Goal: Obtain resource: Obtain resource

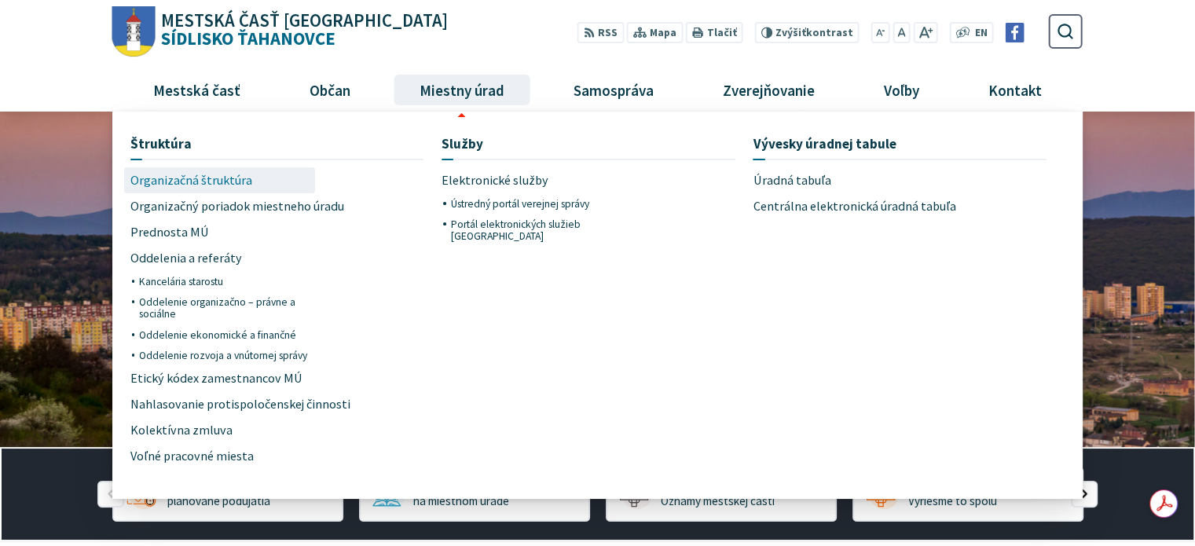
click at [145, 173] on span "Organizačná štruktúra" at bounding box center [191, 180] width 122 height 26
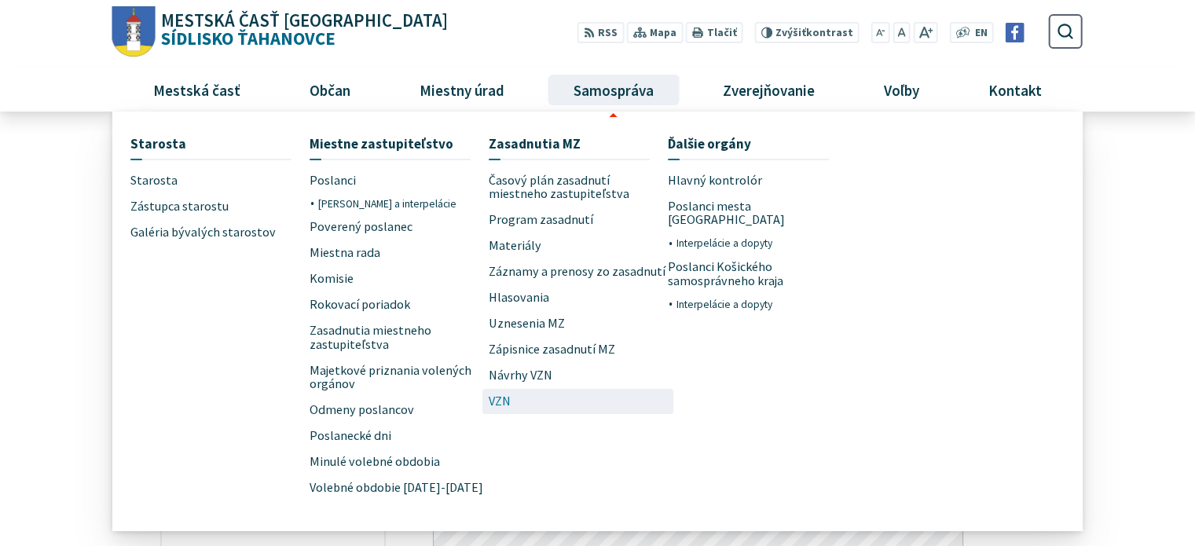
click at [525, 395] on link "VZN" at bounding box center [578, 402] width 179 height 26
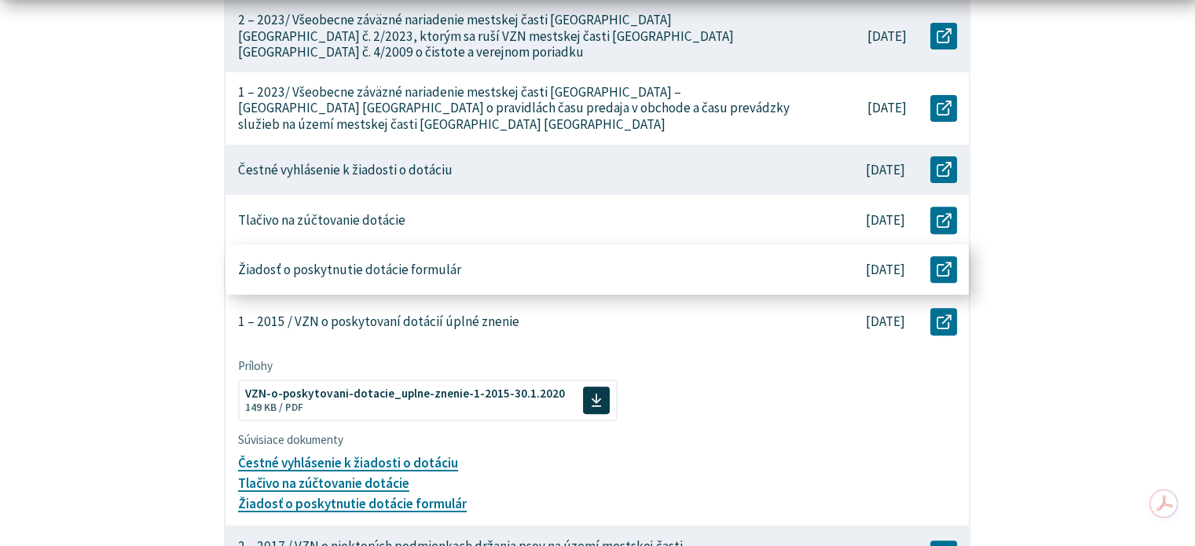
scroll to position [786, 0]
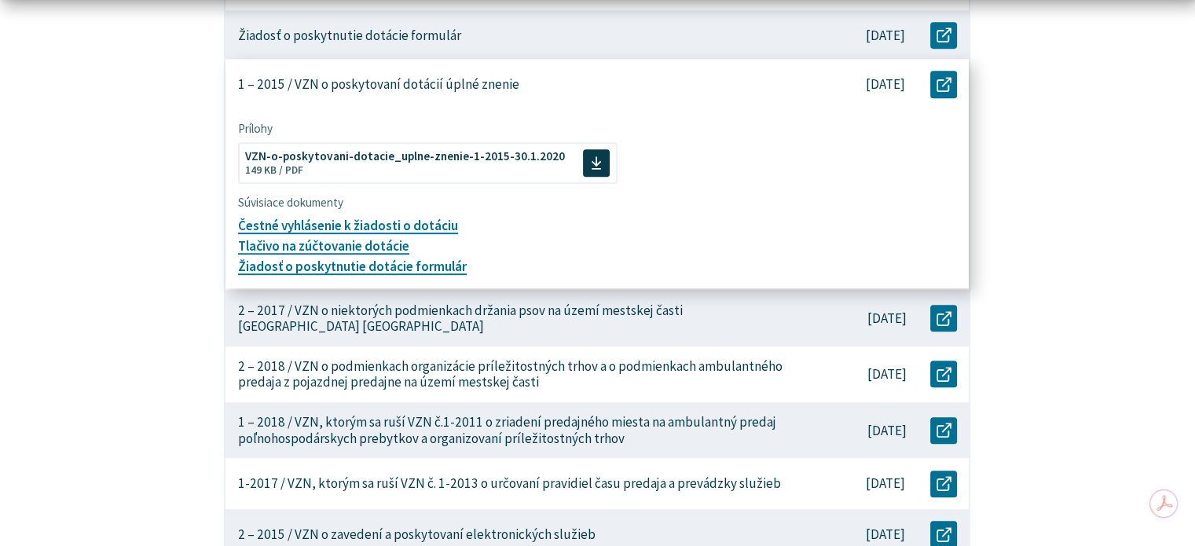
drag, startPoint x: 406, startPoint y: 141, endPoint x: 684, endPoint y: 203, distance: 284.0
click at [684, 203] on div "Prílohy Stiahnuť súbor VZN-o-poskytovani-dotacie_uplne-znenie-1-2015-30.1.2020 …" at bounding box center [598, 193] width 720 height 167
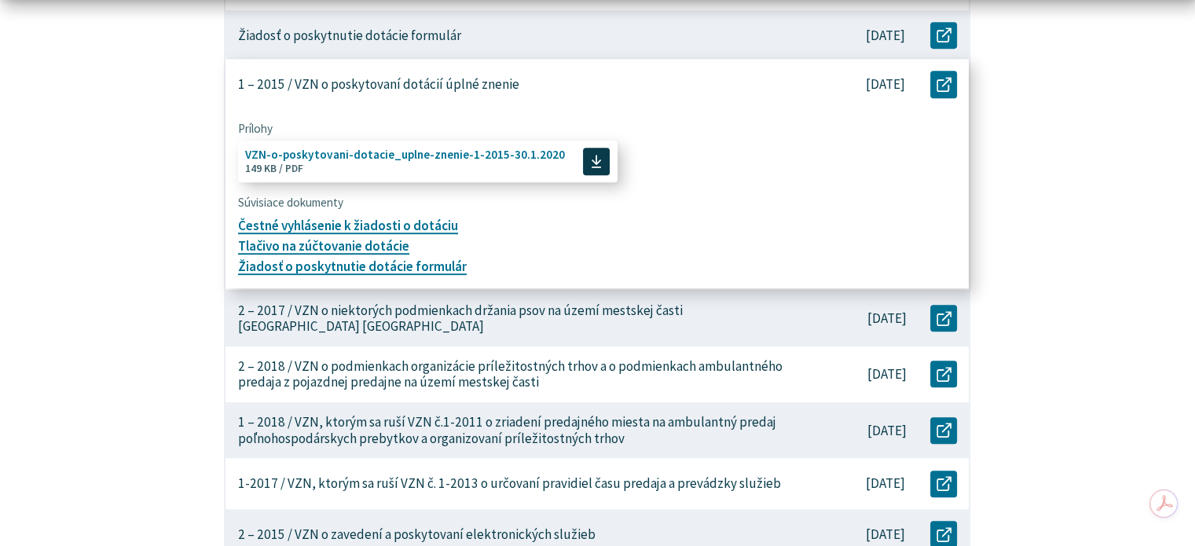
click at [463, 149] on span "VZN-o-poskytovani-dotacie_uplne-znenie-1-2015-30.1.2020" at bounding box center [405, 155] width 320 height 12
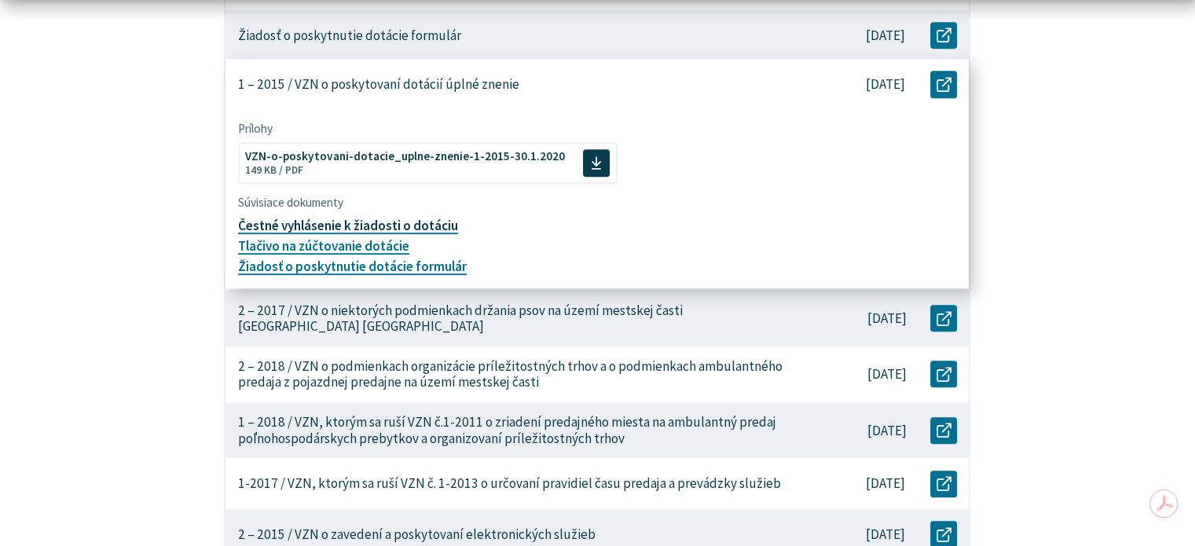
click at [380, 217] on link "Čestné vyhlásenie k žiadosti o dotáciu" at bounding box center [348, 225] width 220 height 17
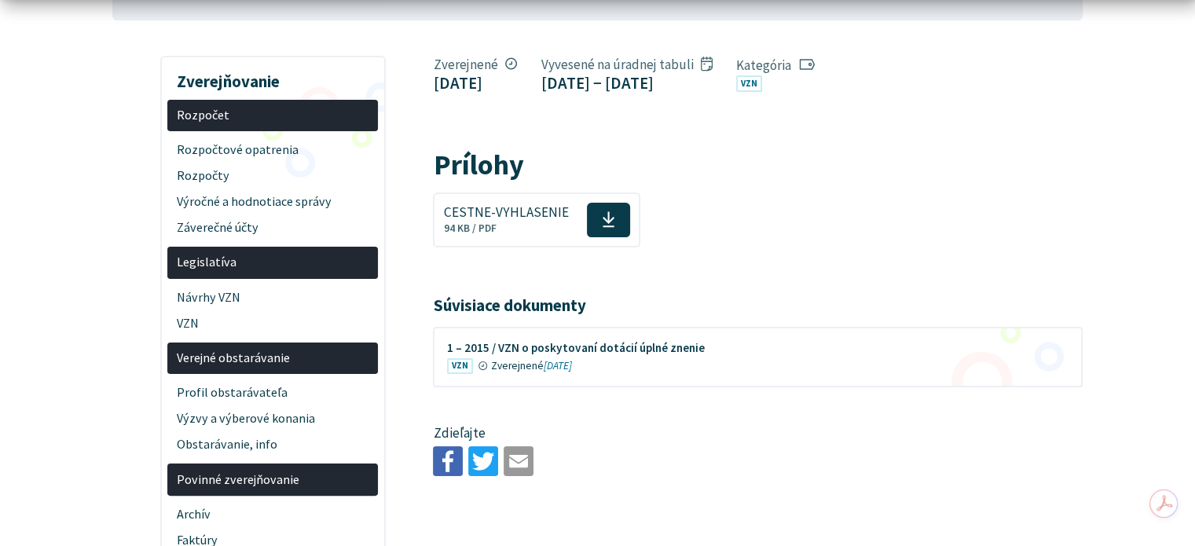
scroll to position [393, 0]
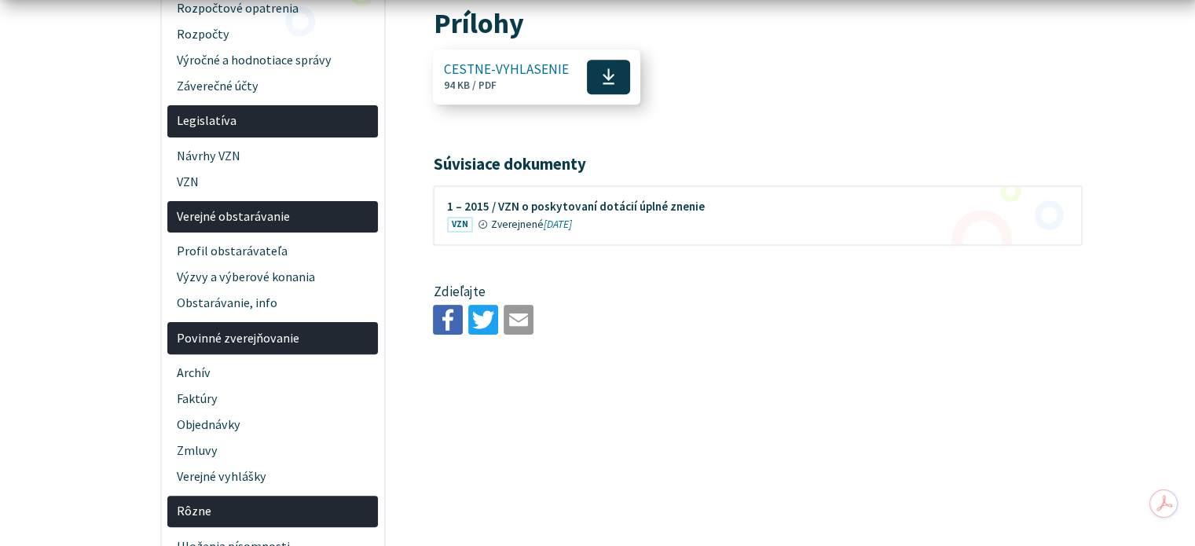
drag, startPoint x: 535, startPoint y: 128, endPoint x: 603, endPoint y: 118, distance: 69.1
click at [603, 86] on icon at bounding box center [608, 77] width 13 height 18
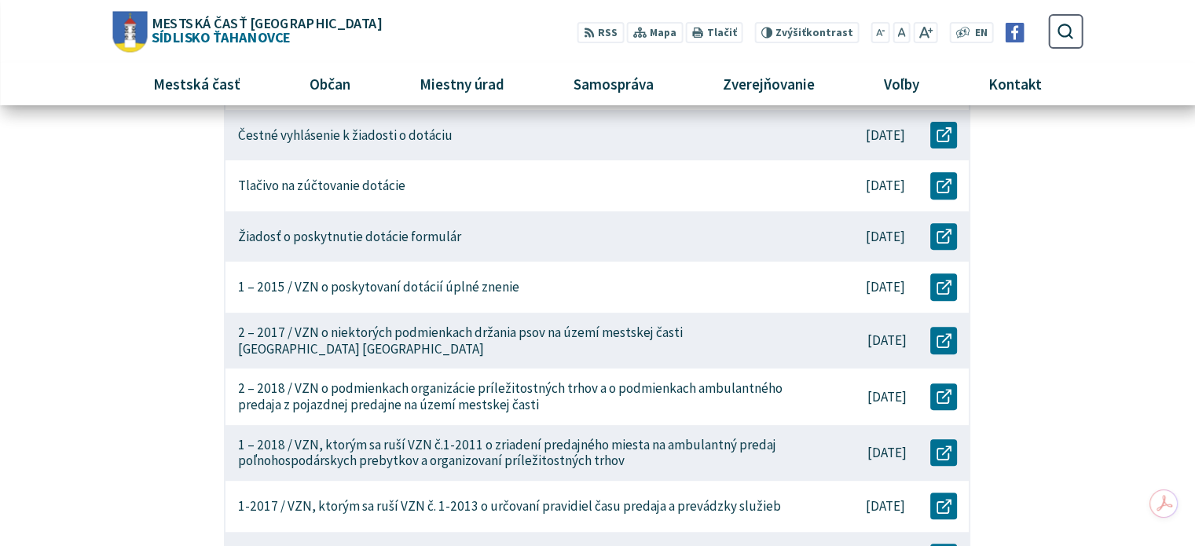
scroll to position [550, 0]
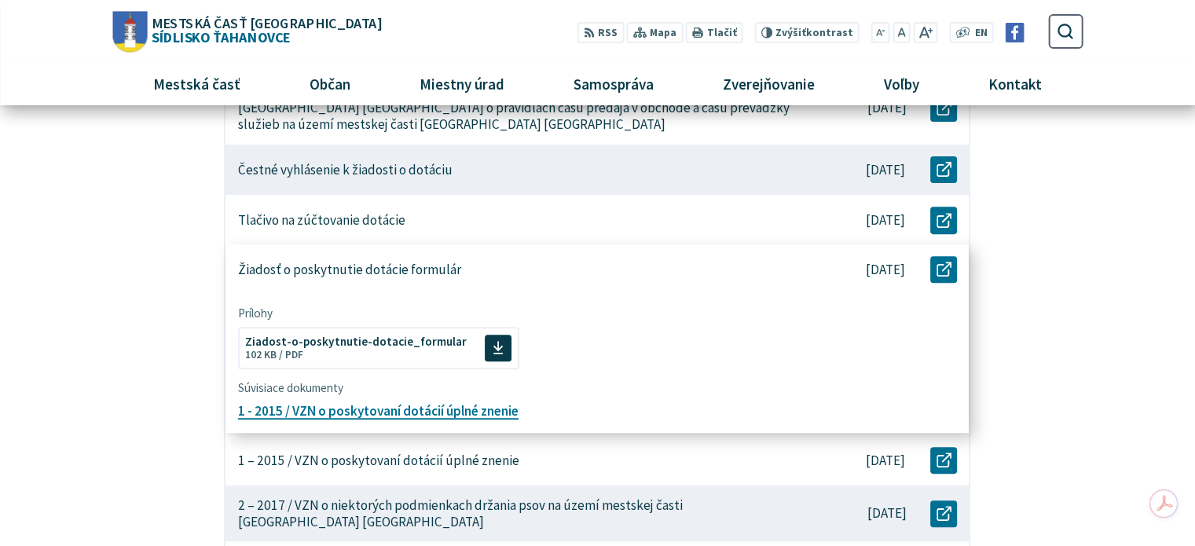
click at [378, 262] on p "Žiadosť o poskytnutie dotácie formulár" at bounding box center [349, 270] width 223 height 17
click at [391, 334] on span "Ziadost-o-poskytnutie-dotacie_formular" at bounding box center [356, 340] width 222 height 12
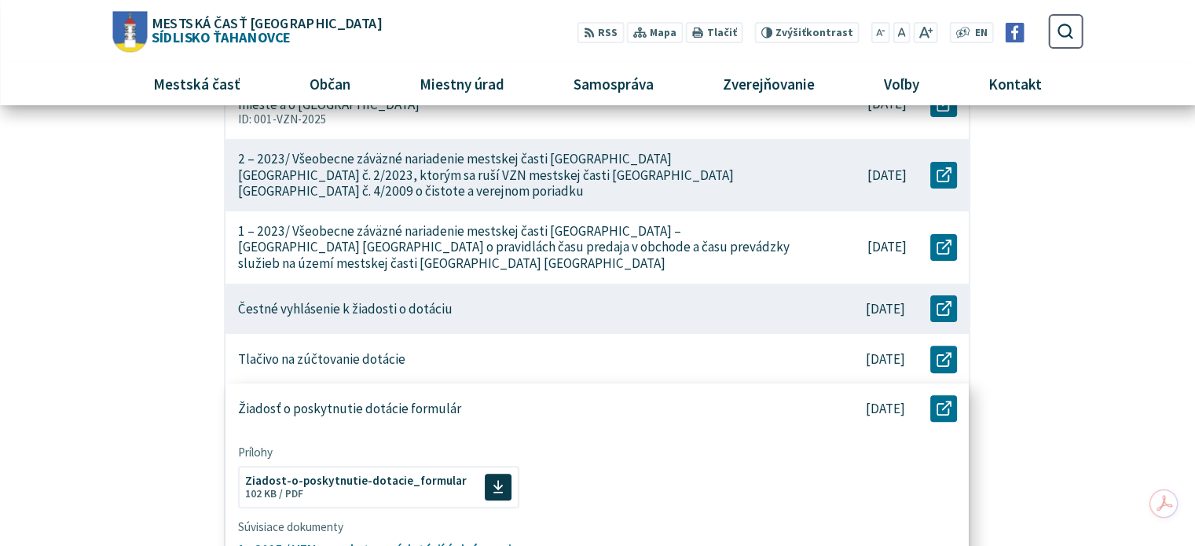
scroll to position [393, 0]
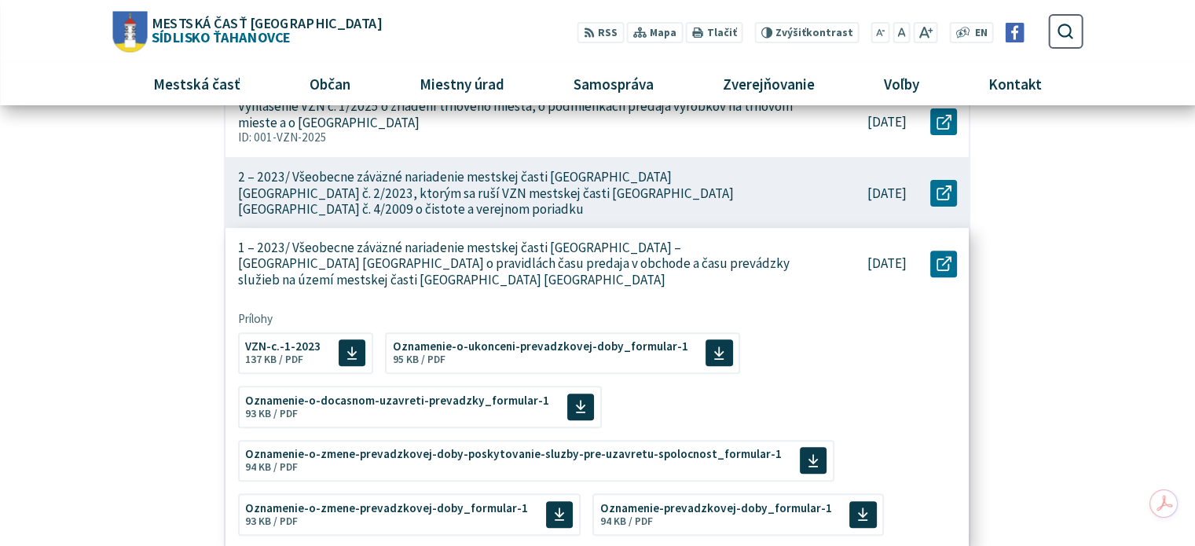
click at [421, 241] on p "1 – 2023/ Všeobecne záväzné nariadenie mestskej časti [GEOGRAPHIC_DATA] – [GEOG…" at bounding box center [516, 264] width 557 height 49
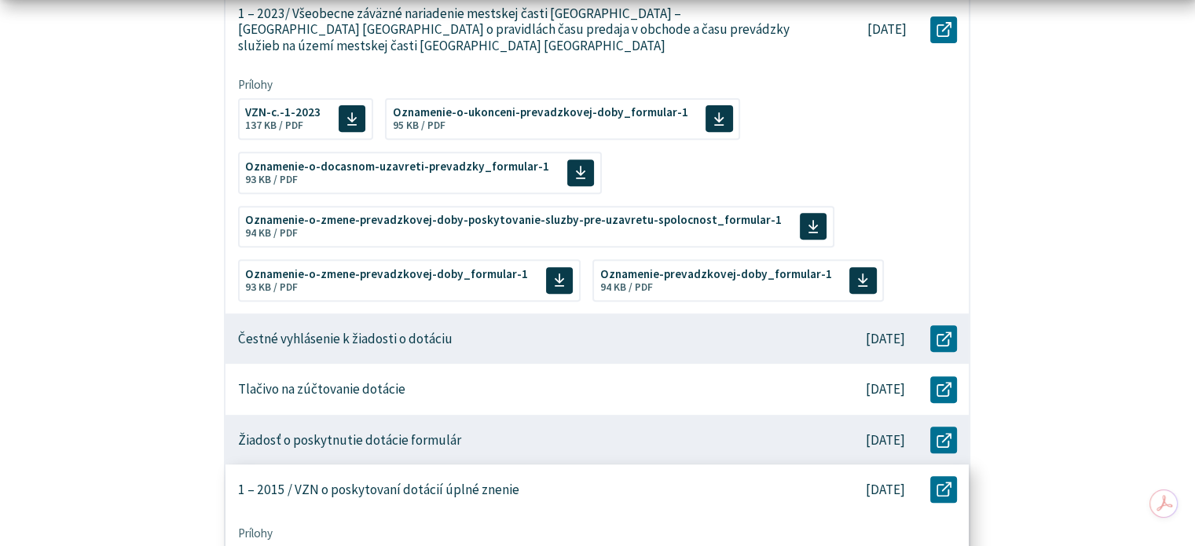
click at [459, 482] on p "1 – 2015 / VZN o poskytovaní dotácií úplné znenie" at bounding box center [378, 490] width 281 height 17
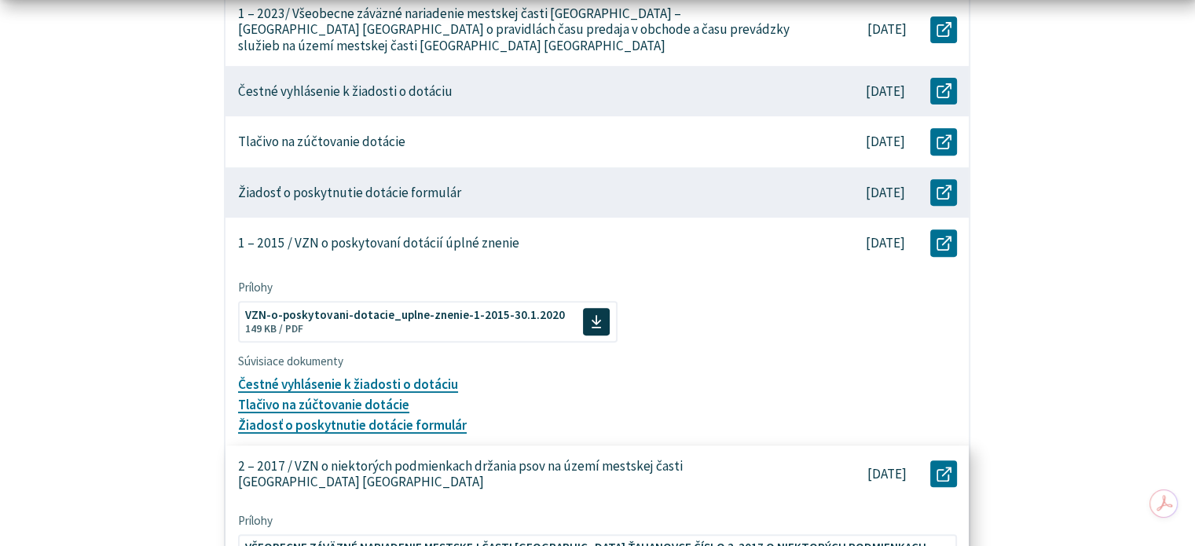
click at [462, 458] on p "2 – 2017 / VZN o niektorých podmienkach držania psov na území mestskej časti [G…" at bounding box center [516, 474] width 557 height 32
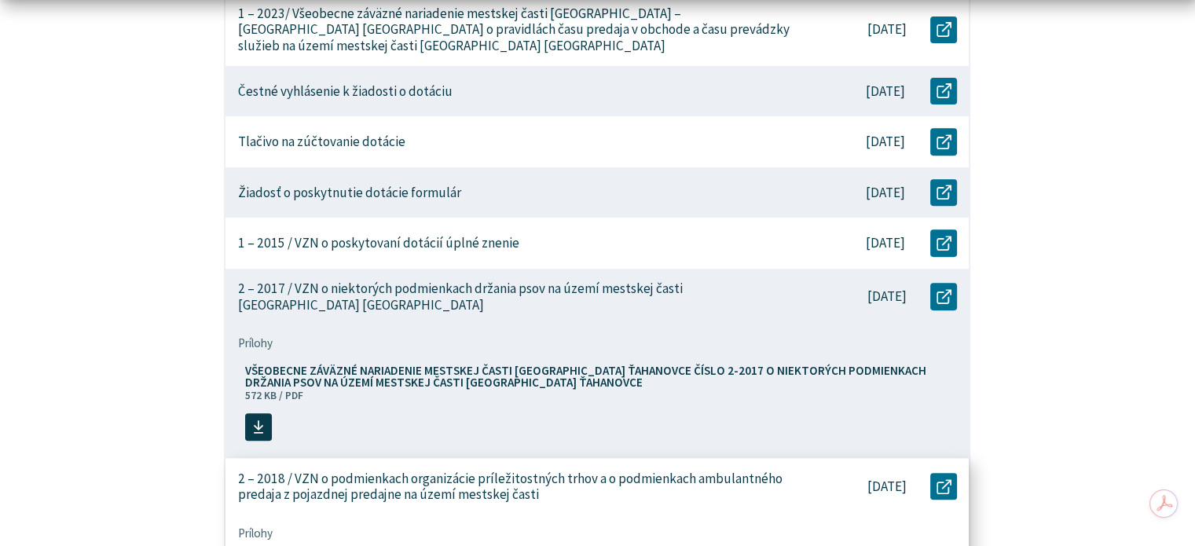
click at [471, 471] on p "2 – 2018 / VZN o podmienkach organizácie príležitostných trhov a o podmienkach …" at bounding box center [516, 487] width 557 height 32
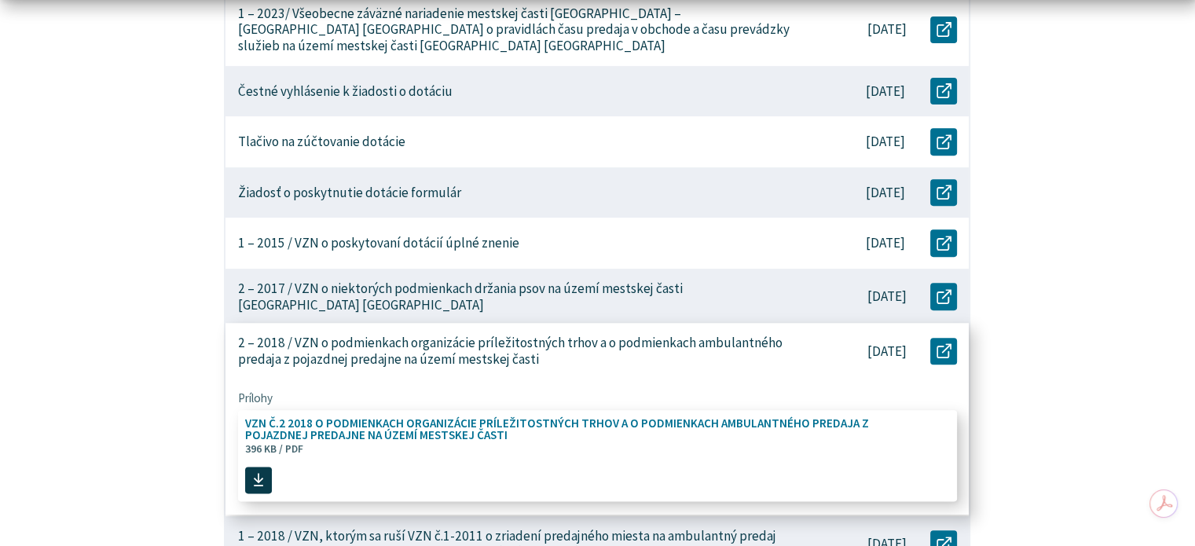
click at [264, 467] on span at bounding box center [258, 480] width 27 height 27
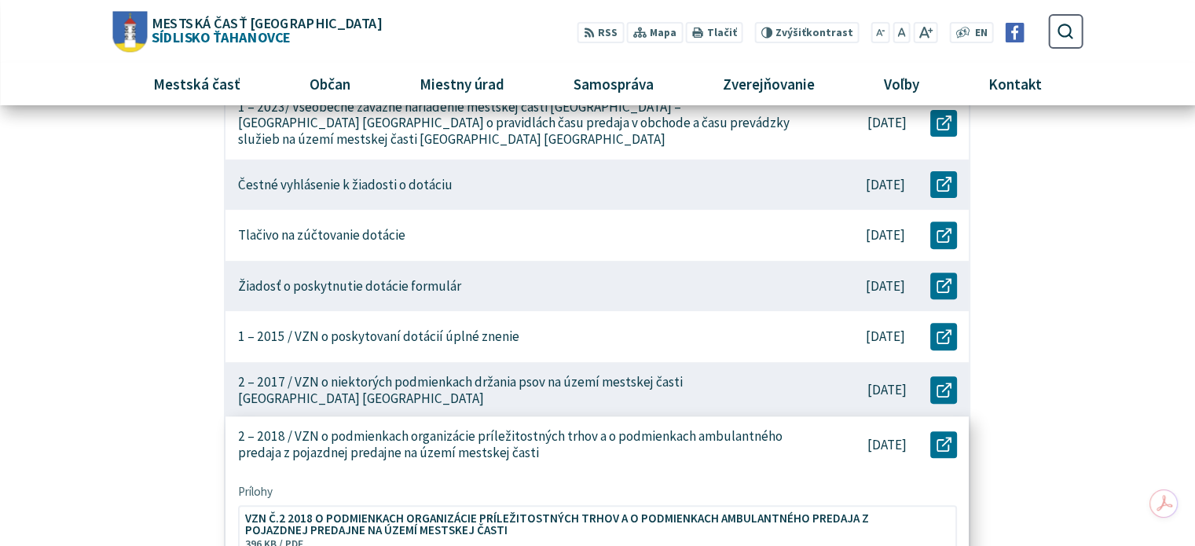
scroll to position [471, 0]
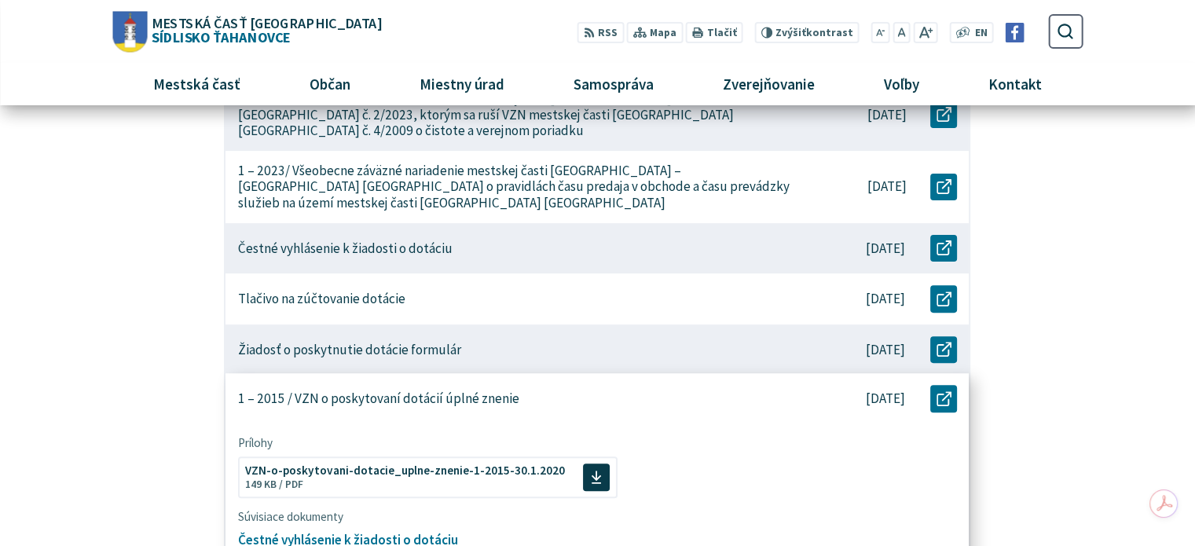
click at [455, 391] on p "1 – 2015 / VZN o poskytovaní dotácií úplné znenie" at bounding box center [378, 399] width 281 height 16
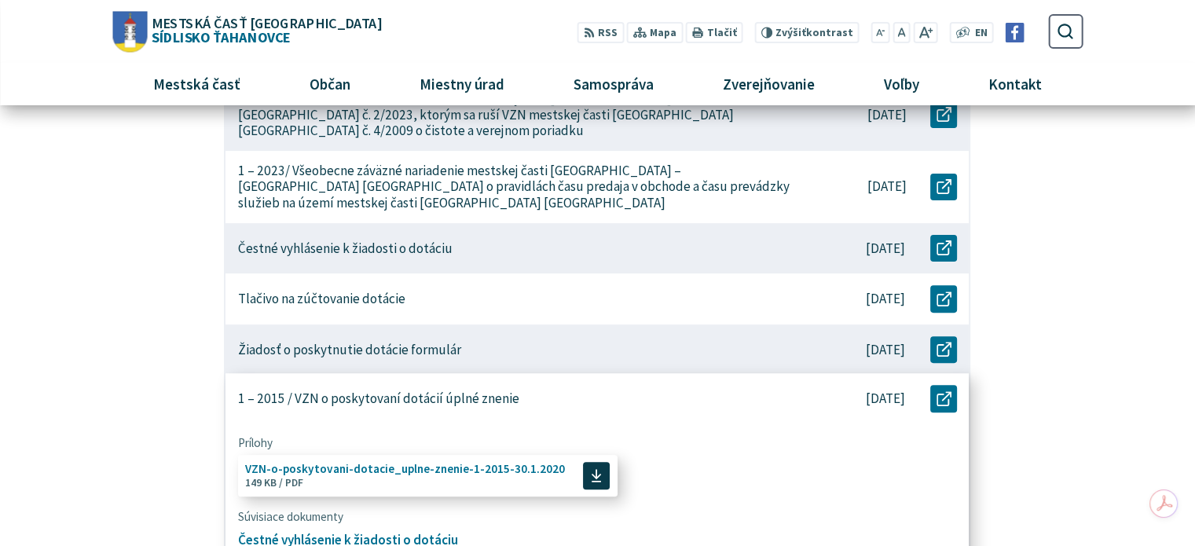
click at [471, 468] on span "VZN-o-poskytovani-dotacie_uplne-znenie-1-2015-30.1.2020 Veľkosť a typ súboru 14…" at bounding box center [405, 475] width 320 height 37
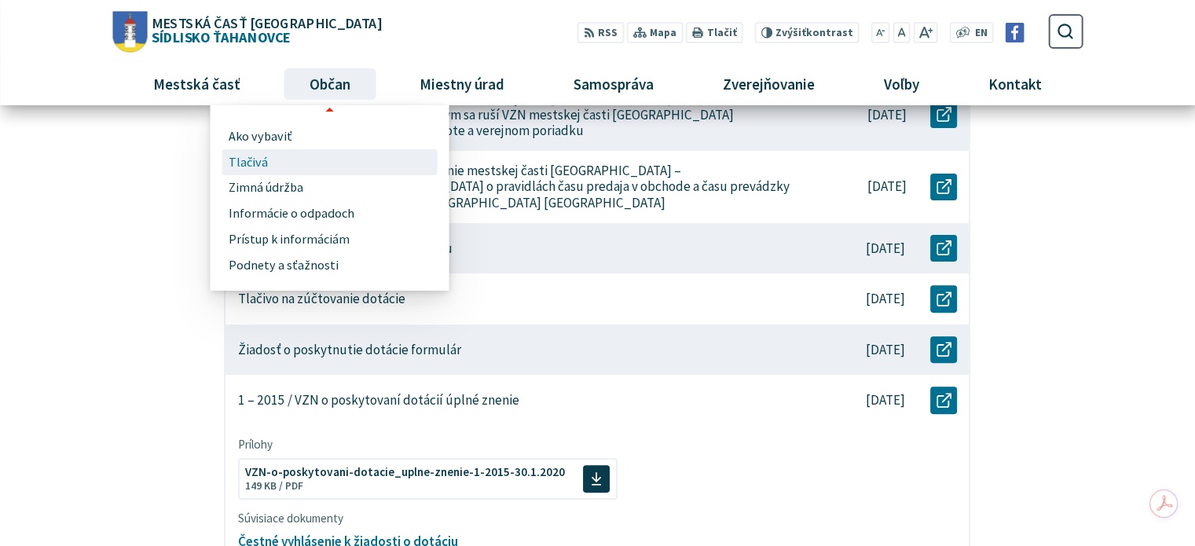
click at [248, 163] on span "Tlačivá" at bounding box center [248, 162] width 39 height 26
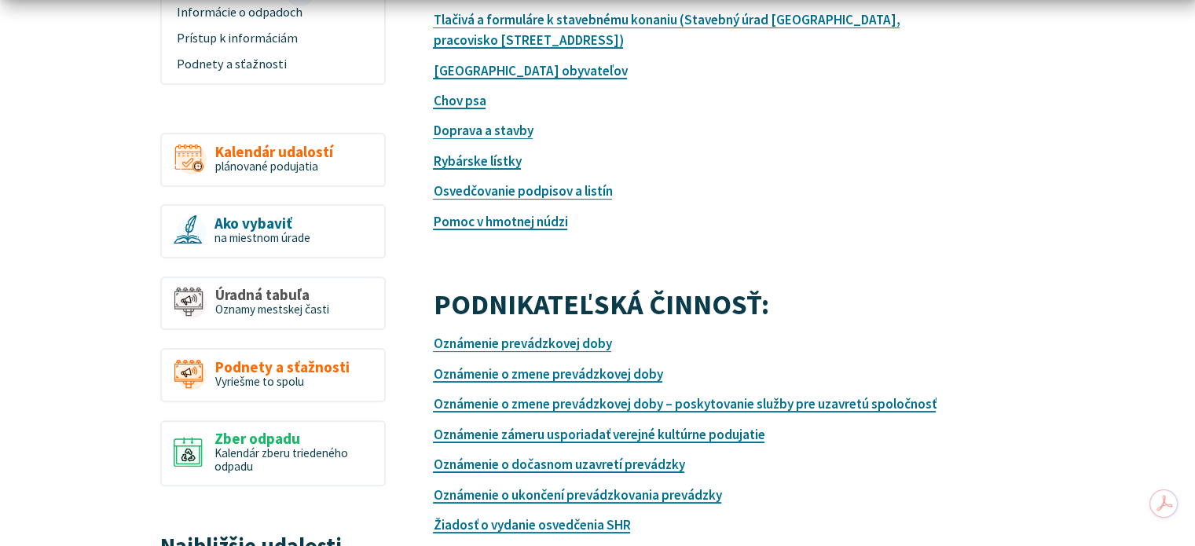
scroll to position [550, 0]
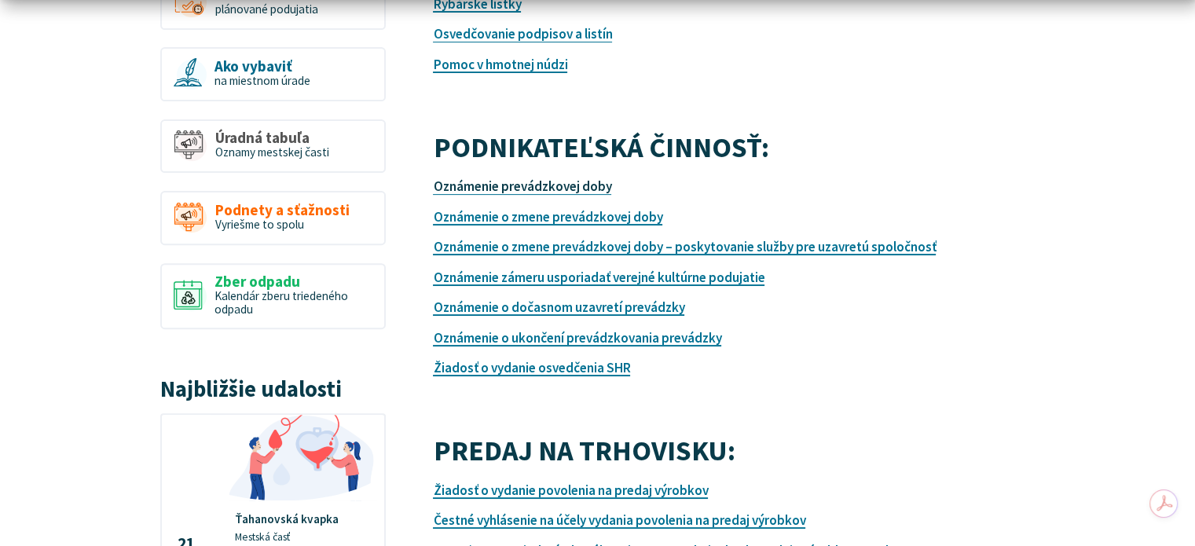
click at [573, 187] on link "Oznámenie prevádzkovej doby" at bounding box center [522, 186] width 178 height 17
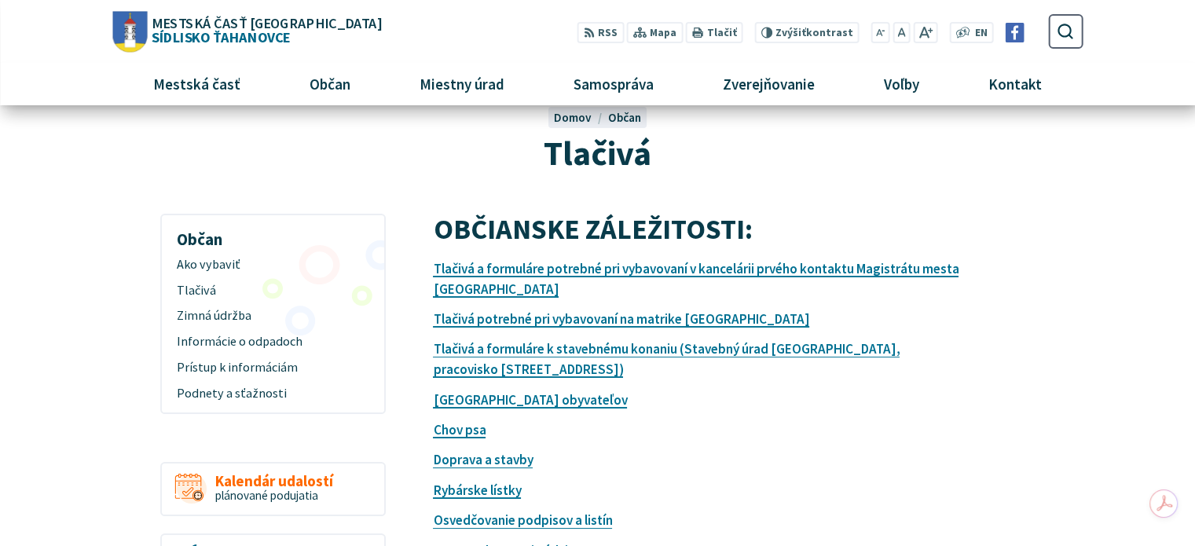
scroll to position [0, 0]
